Goal: Task Accomplishment & Management: Manage account settings

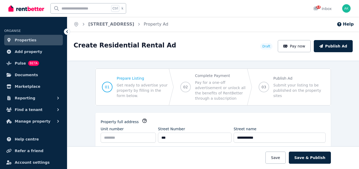
select select "***"
select select "**********"
click at [21, 62] on span "Pulse" at bounding box center [20, 63] width 11 height 6
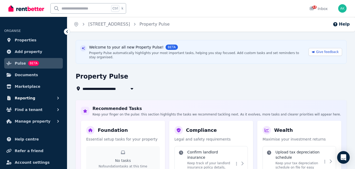
click at [50, 96] on button "Reporting" at bounding box center [33, 98] width 59 height 11
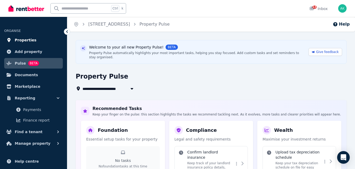
click at [27, 39] on span "Properties" at bounding box center [26, 40] width 22 height 6
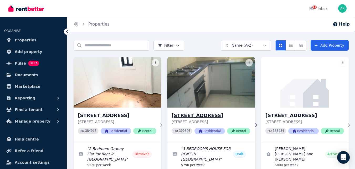
click at [204, 115] on h3 "[STREET_ADDRESS]" at bounding box center [211, 115] width 79 height 7
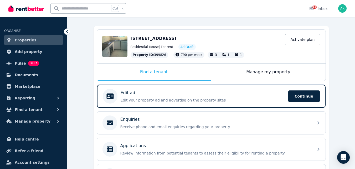
scroll to position [41, 0]
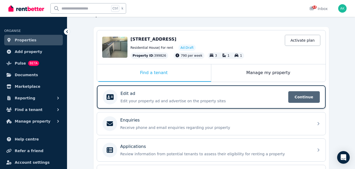
click at [308, 94] on span "Continue" at bounding box center [305, 97] width 32 height 12
select select "***"
select select "**********"
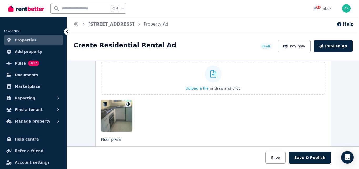
scroll to position [654, 0]
click at [191, 86] on span "Upload a file" at bounding box center [197, 88] width 23 height 4
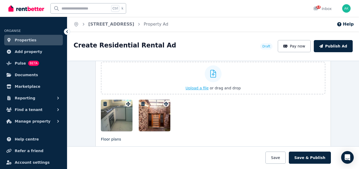
click at [195, 88] on span "Upload a file" at bounding box center [197, 88] width 23 height 4
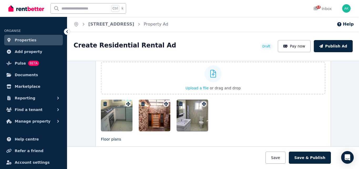
drag, startPoint x: 153, startPoint y: 111, endPoint x: 117, endPoint y: 115, distance: 36.3
click at [117, 115] on div at bounding box center [213, 115] width 225 height 32
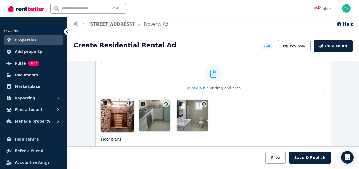
drag, startPoint x: 165, startPoint y: 106, endPoint x: 130, endPoint y: 101, distance: 35.9
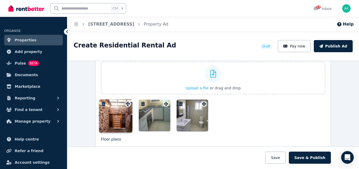
click at [130, 101] on div "Photos Upload a file or drag and drop Uploaded " main.jpg " Uploaded " image4 (…" at bounding box center [213, 91] width 225 height 80
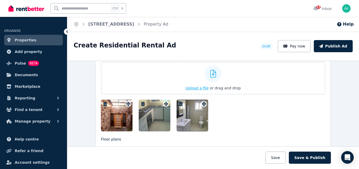
click at [197, 88] on span "Upload a file" at bounding box center [197, 88] width 23 height 4
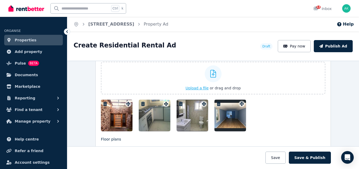
click at [195, 87] on span "Upload a file" at bounding box center [197, 88] width 23 height 4
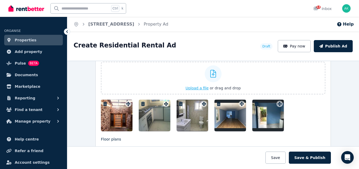
click at [192, 89] on span "Upload a file" at bounding box center [197, 88] width 23 height 4
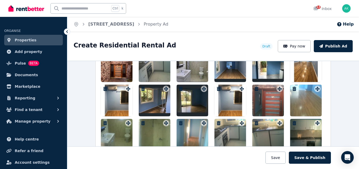
scroll to position [707, 0]
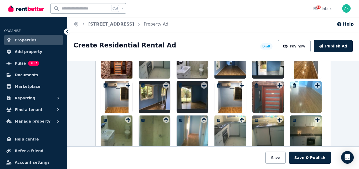
drag, startPoint x: 157, startPoint y: 134, endPoint x: 205, endPoint y: 93, distance: 63.0
click at [205, 93] on div at bounding box center [213, 114] width 225 height 134
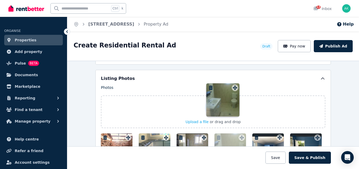
scroll to position [620, 0]
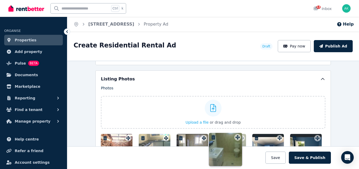
drag, startPoint x: 127, startPoint y: 120, endPoint x: 238, endPoint y: 133, distance: 111.5
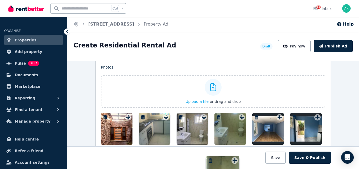
scroll to position [671, 0]
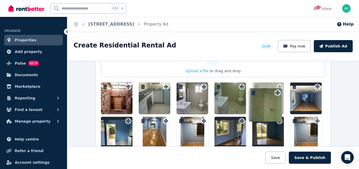
drag, startPoint x: 165, startPoint y: 113, endPoint x: 278, endPoint y: 89, distance: 115.3
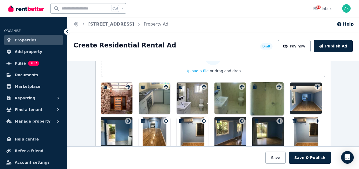
click at [278, 89] on div "Photos Upload a file or drag and drop Uploaded " main.jpg " Uploaded " image4 (…" at bounding box center [213, 125] width 225 height 183
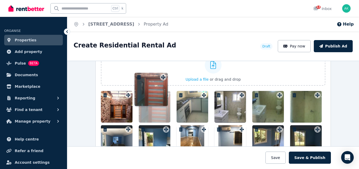
scroll to position [656, 0]
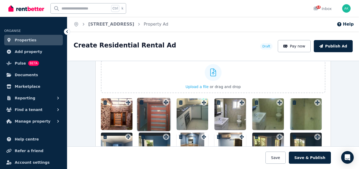
drag, startPoint x: 127, startPoint y: 144, endPoint x: 165, endPoint y: 98, distance: 60.9
click at [165, 98] on div "Photos Upload a file or drag and drop Uploaded " main.jpg " Uploaded " image4 (…" at bounding box center [213, 141] width 225 height 183
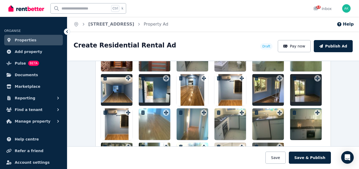
scroll to position [719, 0]
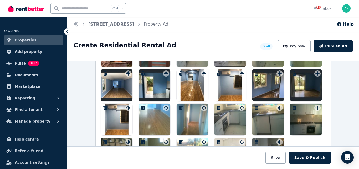
click at [103, 107] on icon "button" at bounding box center [105, 107] width 4 height 4
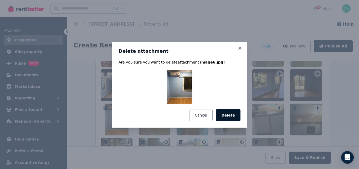
click at [232, 116] on button "Delete" at bounding box center [228, 115] width 25 height 12
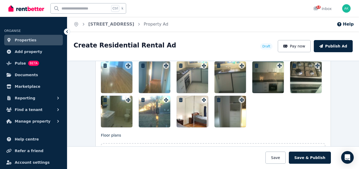
scroll to position [771, 0]
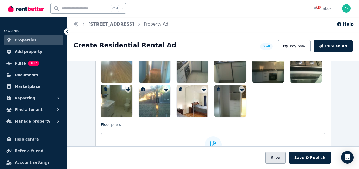
click at [280, 156] on button "Save" at bounding box center [276, 157] width 20 height 12
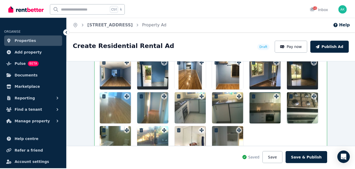
scroll to position [812, 0]
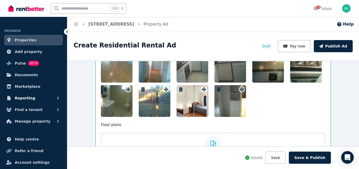
click at [29, 97] on span "Reporting" at bounding box center [25, 98] width 21 height 6
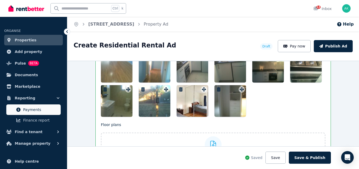
click at [33, 110] on span "Payments" at bounding box center [41, 109] width 36 height 6
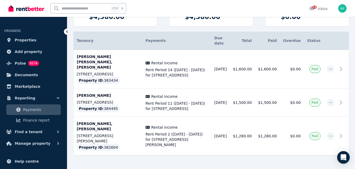
scroll to position [79, 0]
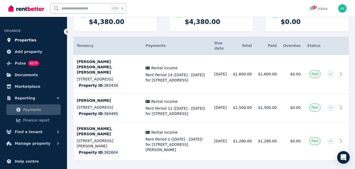
click at [25, 38] on span "Properties" at bounding box center [26, 40] width 22 height 6
